Goal: Information Seeking & Learning: Learn about a topic

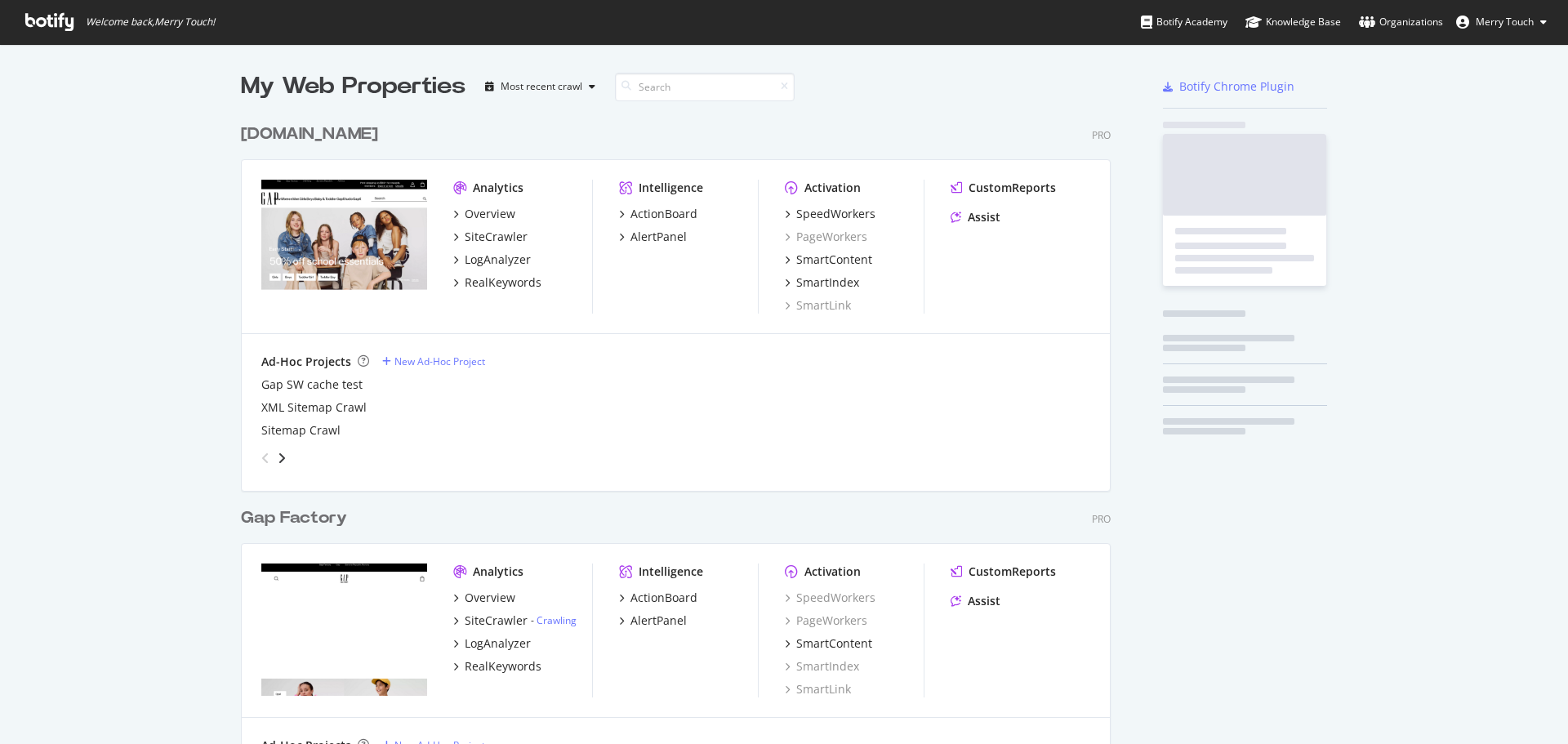
scroll to position [1869, 871]
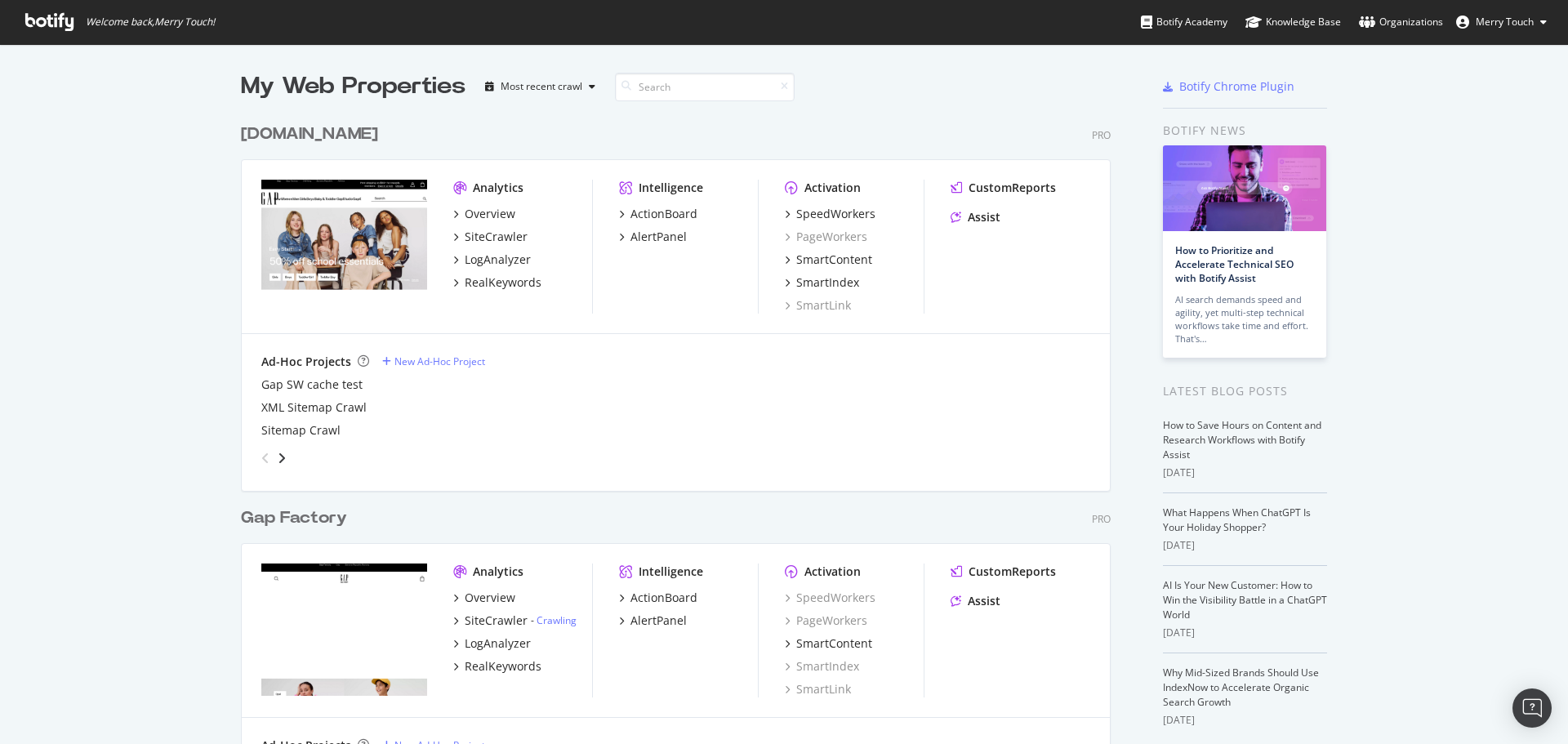
click at [481, 285] on div "RealKeywords" at bounding box center [503, 282] width 77 height 16
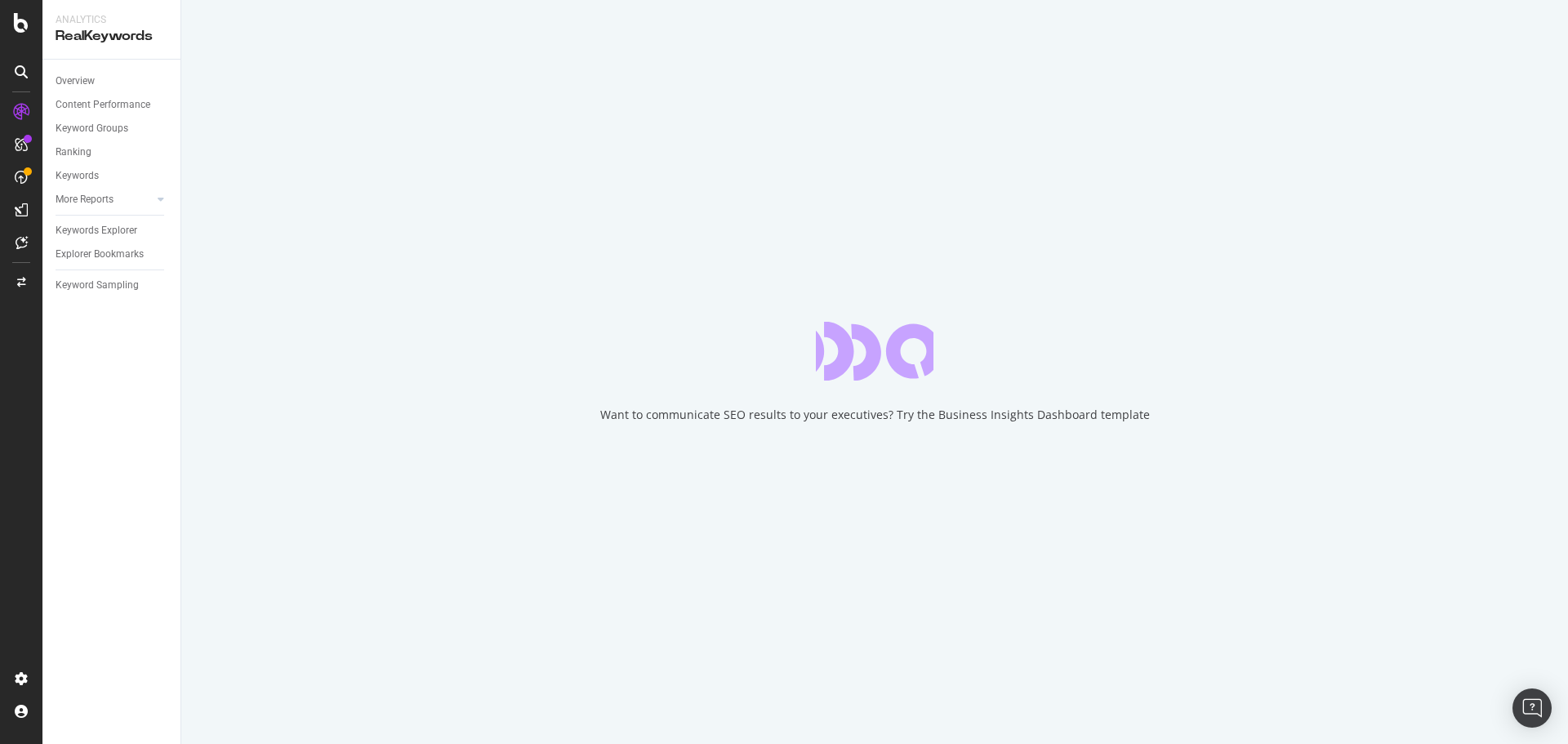
click at [127, 228] on div "Keywords Explorer" at bounding box center [96, 230] width 81 height 17
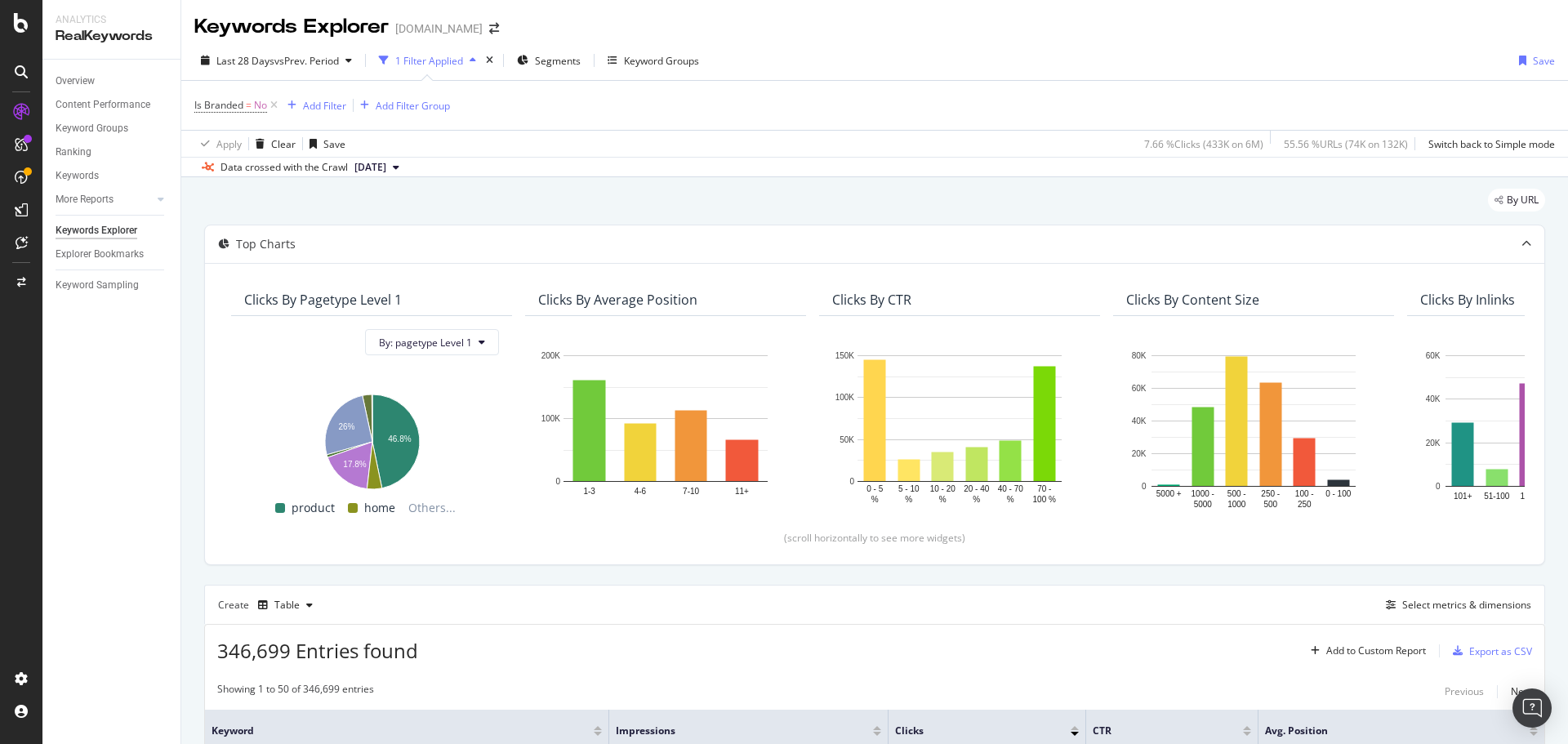
click at [780, 38] on div "Keywords Explorer [DOMAIN_NAME]" at bounding box center [874, 21] width 1387 height 41
click at [901, 54] on div "Last 28 Days vs Prev. Period 1 Filter Applied Segments Keyword Groups Save" at bounding box center [874, 63] width 1387 height 33
